Goal: Check status: Check status

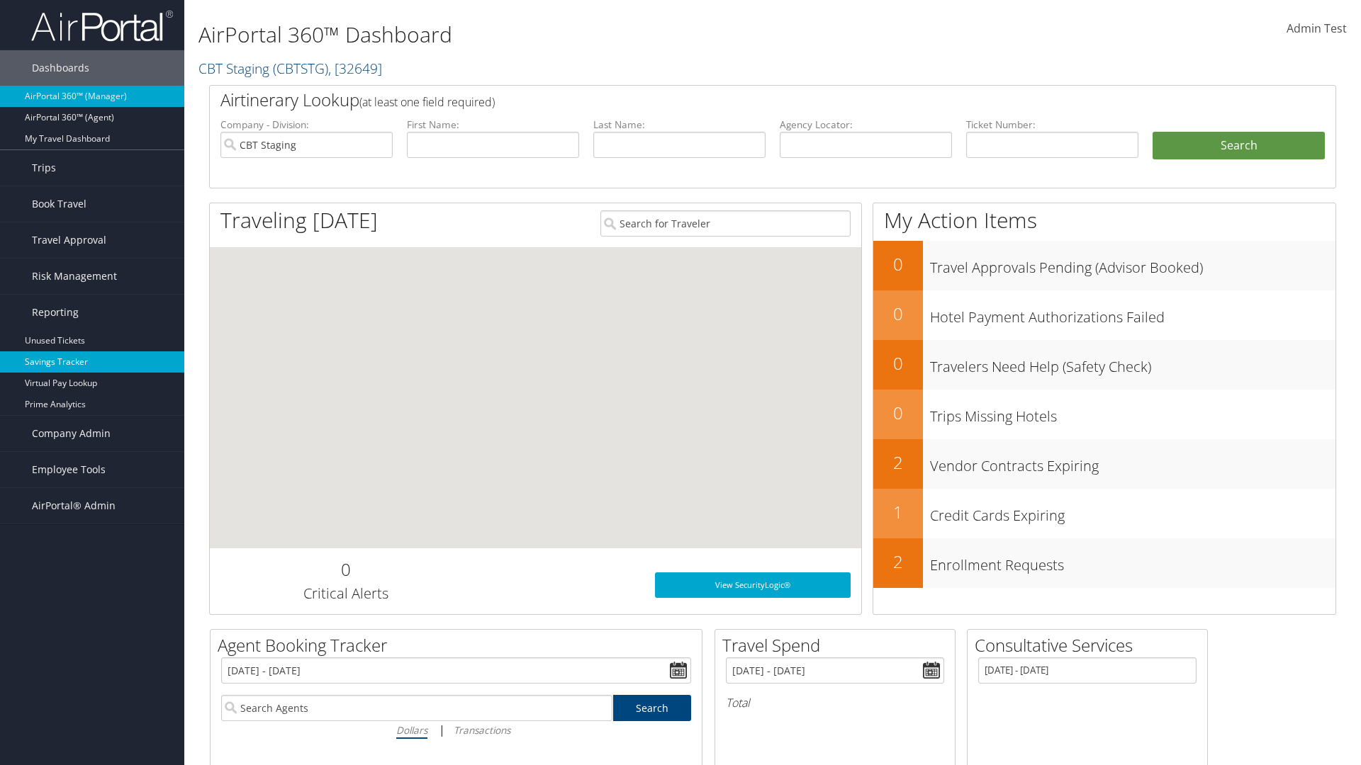
click at [92, 362] on link "Savings Tracker" at bounding box center [92, 362] width 184 height 21
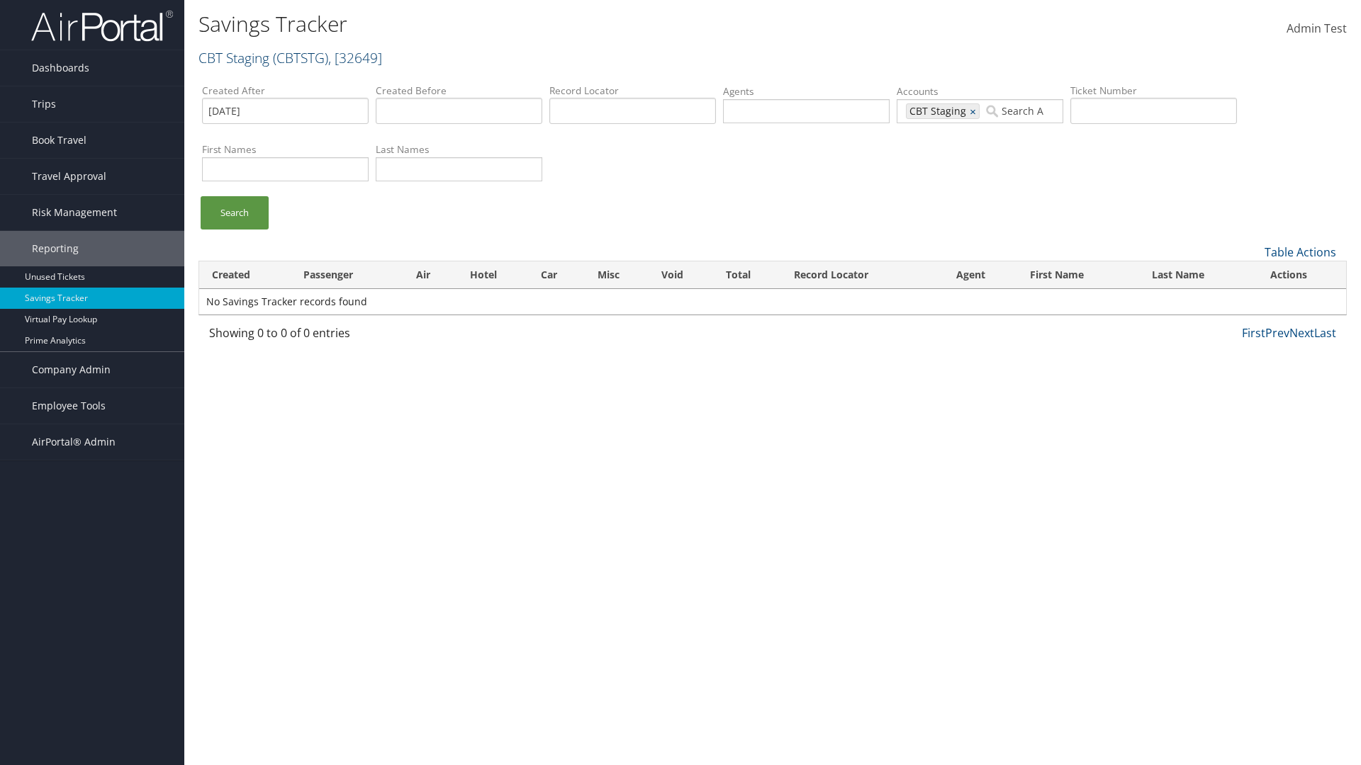
click at [234, 57] on link "CBT Staging ( CBTSTG ) , [ 32649 ]" at bounding box center [290, 57] width 184 height 19
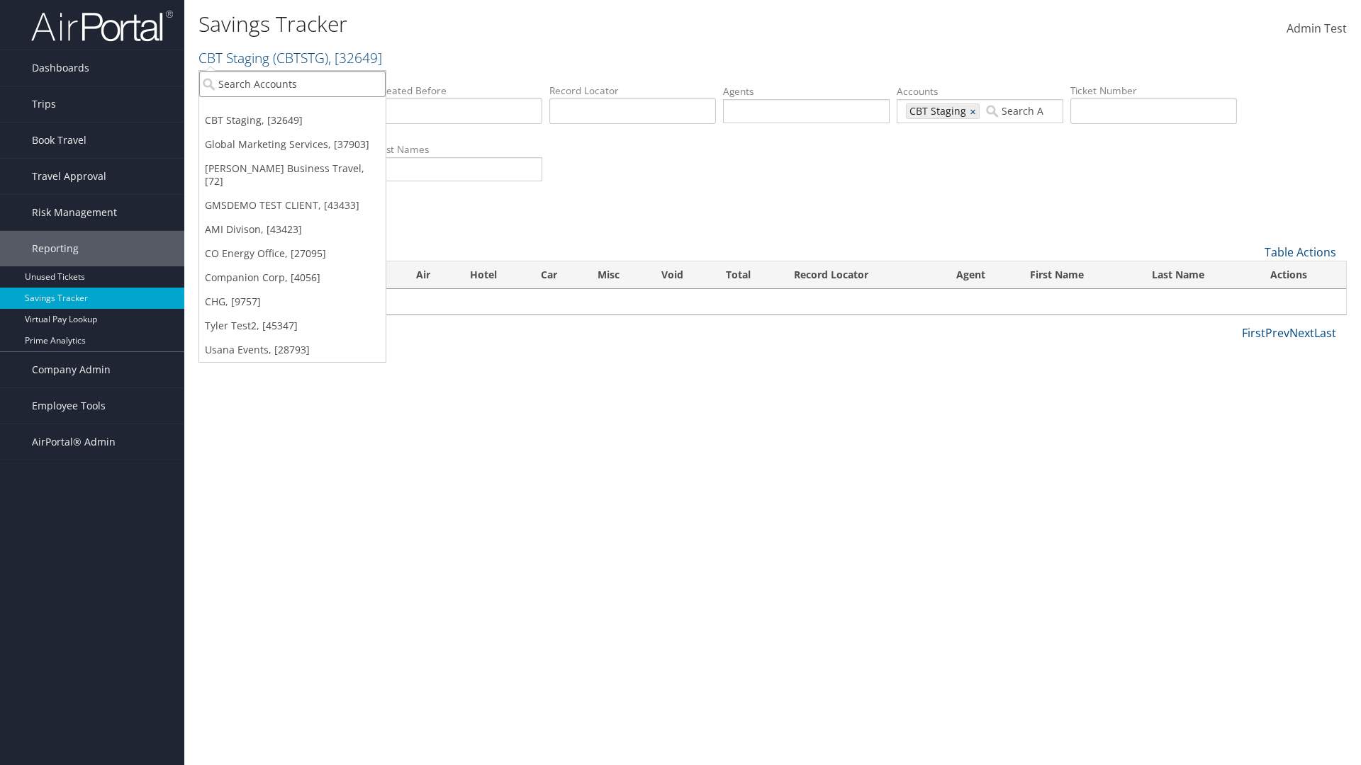
click at [292, 84] on input "search" at bounding box center [292, 84] width 186 height 26
type input "Global Marketing Services"
click at [305, 110] on div "Global Marketing Services (301946), [37903]" at bounding box center [305, 109] width 228 height 13
